Goal: Task Accomplishment & Management: Use online tool/utility

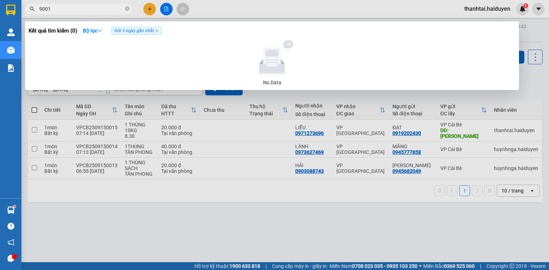
type input "9001"
click at [127, 10] on icon "close-circle" at bounding box center [127, 8] width 4 height 4
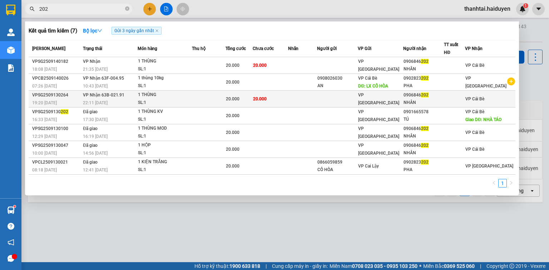
type input "202"
click at [130, 96] on td "[PERSON_NAME] 63B-021.91 22:11 [DATE]" at bounding box center [109, 99] width 57 height 17
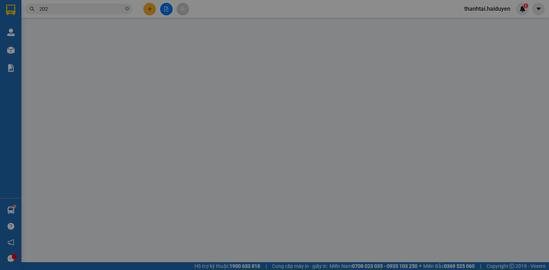
type input "0906846202"
type input "NHÂN"
type input "20.000"
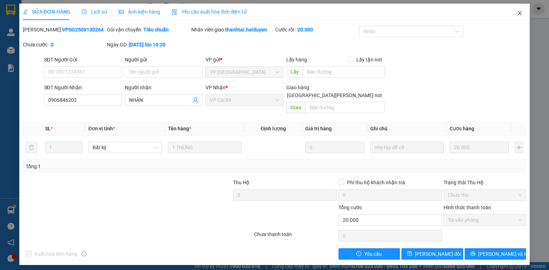
click at [521, 14] on icon "close" at bounding box center [520, 13] width 4 height 4
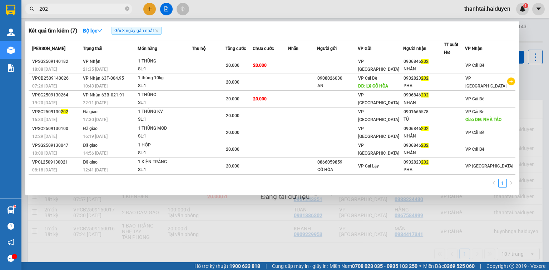
click at [76, 8] on input "202" at bounding box center [81, 9] width 84 height 8
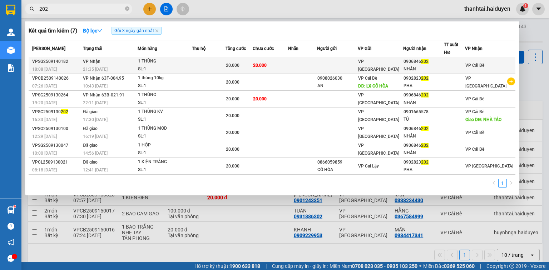
click at [179, 67] on div "SL: 1" at bounding box center [165, 69] width 54 height 8
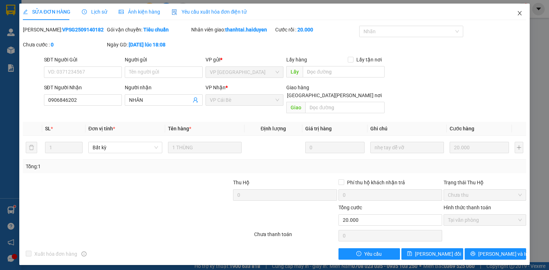
click at [520, 15] on icon "close" at bounding box center [520, 13] width 6 height 6
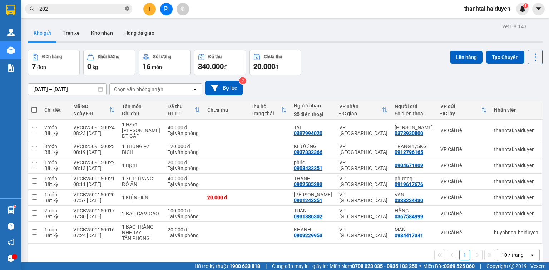
click at [126, 9] on icon "close-circle" at bounding box center [127, 8] width 4 height 4
